Goal: Transaction & Acquisition: Subscribe to service/newsletter

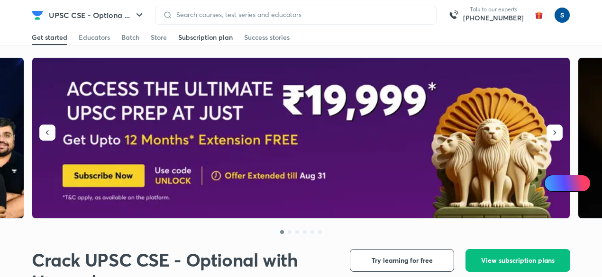
click at [219, 44] on link "Subscription plan" at bounding box center [205, 37] width 55 height 15
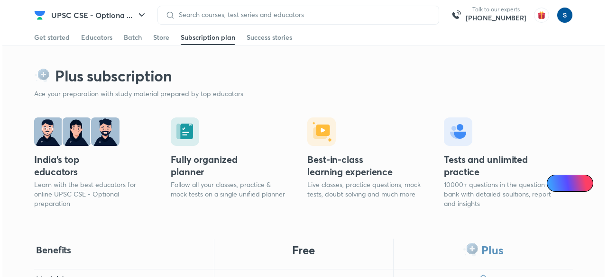
scroll to position [179, 0]
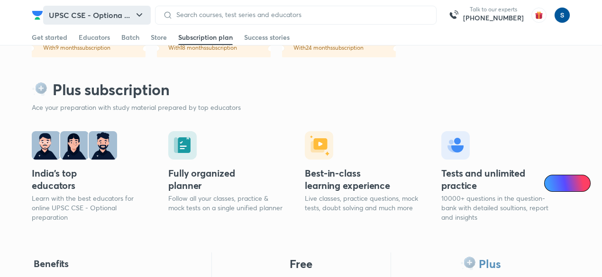
click at [119, 17] on button "UPSC CSE - Optiona ..." at bounding box center [97, 15] width 108 height 19
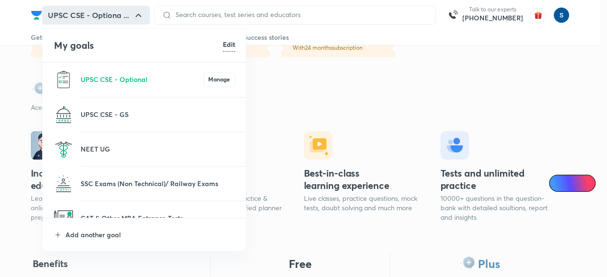
click at [118, 106] on li "UPSC CSE - GS" at bounding box center [145, 115] width 204 height 34
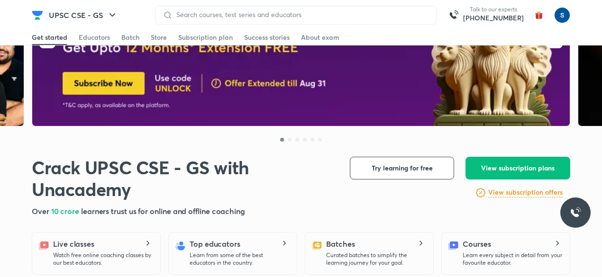
scroll to position [110, 0]
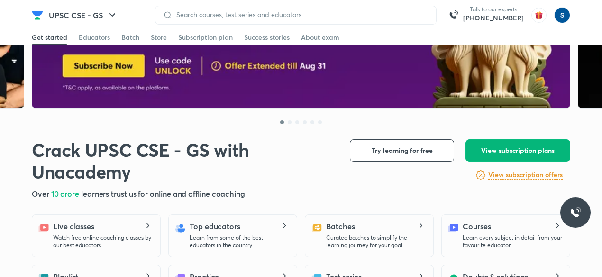
click at [519, 145] on button "View subscription plans" at bounding box center [518, 150] width 105 height 23
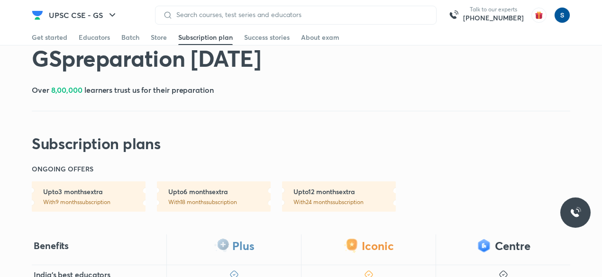
scroll to position [63, 0]
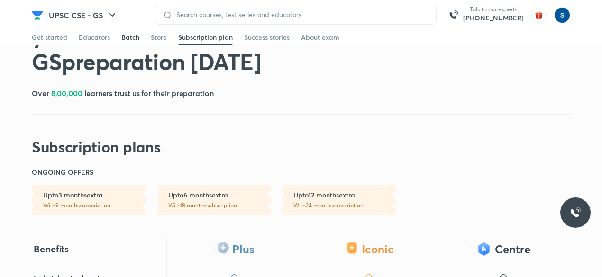
click at [130, 42] on div "Batch" at bounding box center [130, 37] width 18 height 9
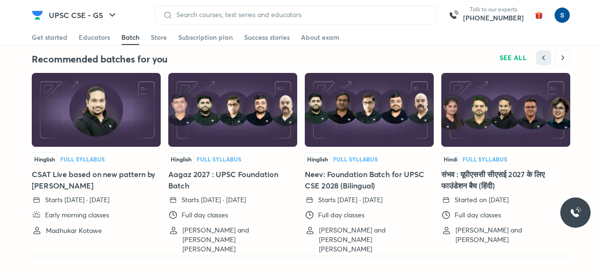
scroll to position [2126, 0]
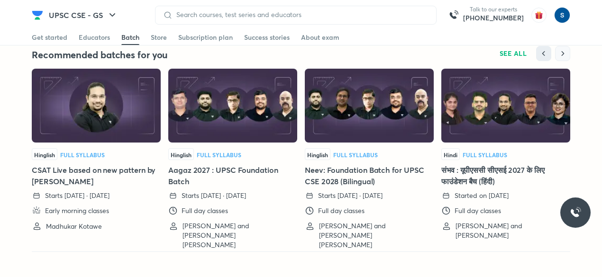
click at [567, 49] on icon "button" at bounding box center [562, 53] width 9 height 9
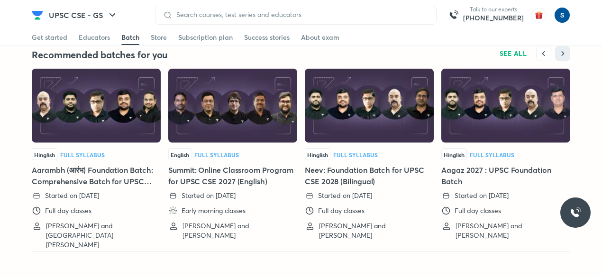
click at [118, 139] on div "Hinglish Full Syllabus Aarambh (आरंभ) Foundation Batch: Comprehensive Batch for…" at bounding box center [96, 155] width 129 height 172
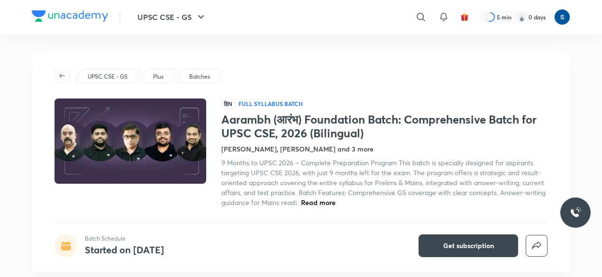
click at [61, 78] on icon "button" at bounding box center [62, 76] width 8 height 8
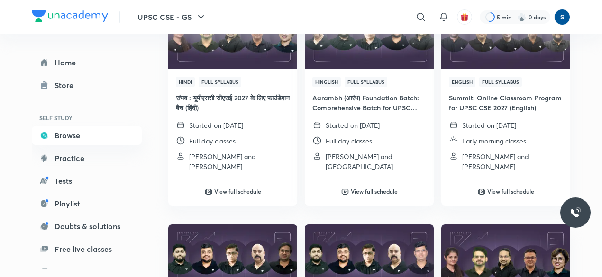
scroll to position [375, 0]
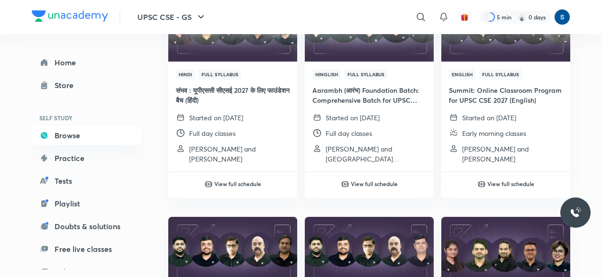
click at [69, 15] on img at bounding box center [70, 15] width 76 height 11
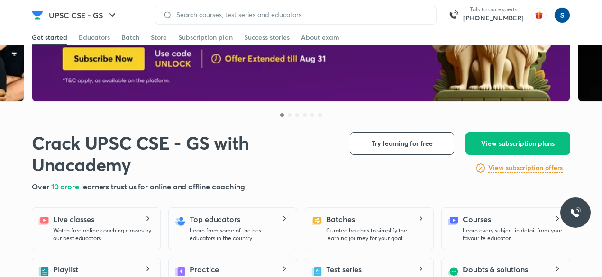
click at [228, 40] on div "Subscription plan" at bounding box center [205, 37] width 55 height 9
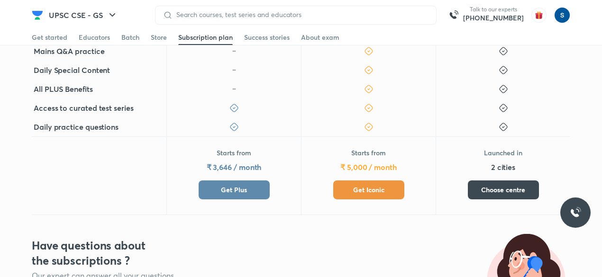
scroll to position [412, 0]
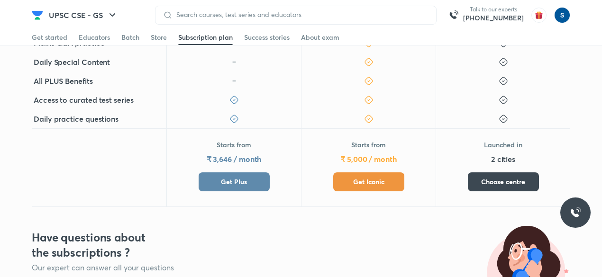
click at [239, 189] on button "Get Plus" at bounding box center [234, 182] width 71 height 19
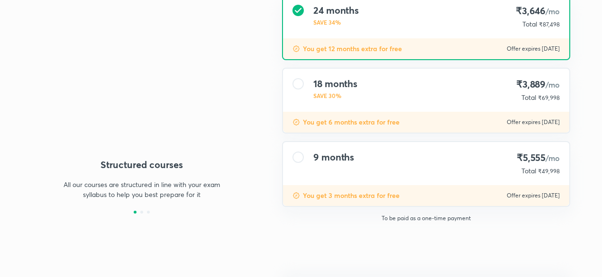
type input "makbest85"
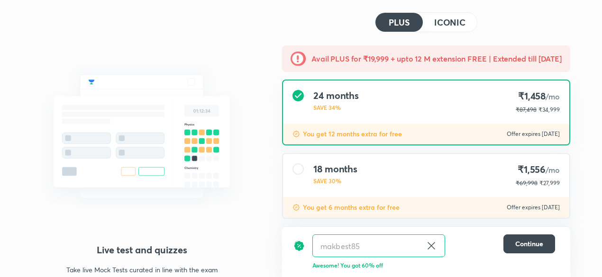
scroll to position [126, 0]
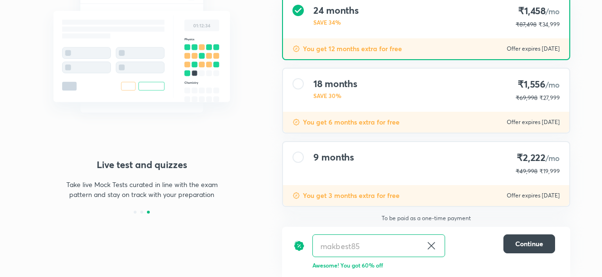
click at [443, 117] on div "You get 6 months extra for free Offer expires 31 Aug 2025" at bounding box center [426, 122] width 286 height 21
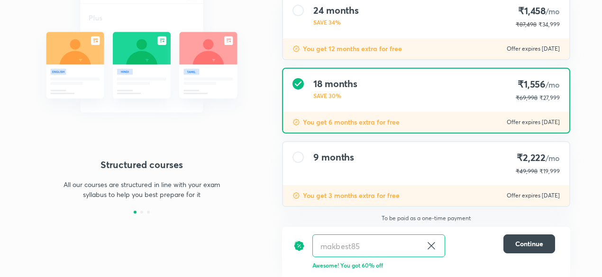
click at [438, 167] on div "9 months ₹2,222 /mo ₹49,998 ₹19,999" at bounding box center [426, 163] width 286 height 43
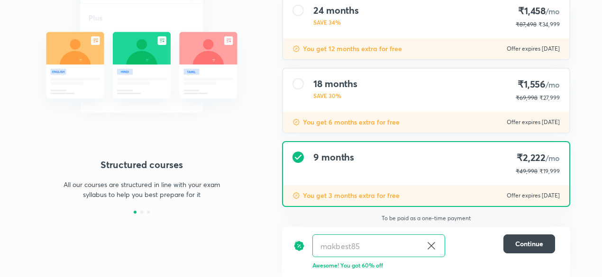
click at [433, 86] on div "18 months SAVE 30% ₹1,556 /mo ₹69,998 ₹27,999" at bounding box center [426, 90] width 286 height 43
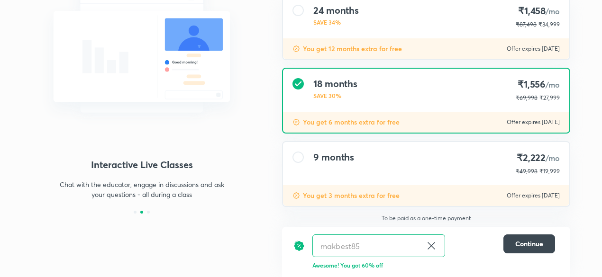
click at [352, 148] on div "9 months ₹2,222 /mo ₹49,998 ₹19,999" at bounding box center [426, 163] width 286 height 43
